Goal: Task Accomplishment & Management: Use online tool/utility

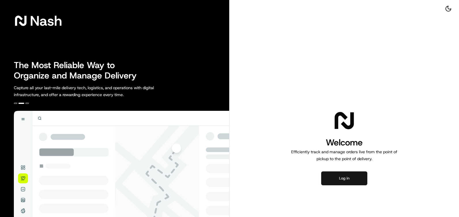
click at [332, 179] on button "Log in" at bounding box center [344, 178] width 46 height 14
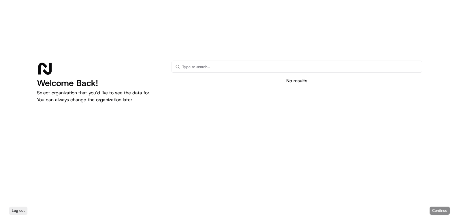
click at [273, 71] on input "text" at bounding box center [300, 67] width 236 height 12
type input "g"
type input "instacart"
